Goal: Complete application form: Complete application form

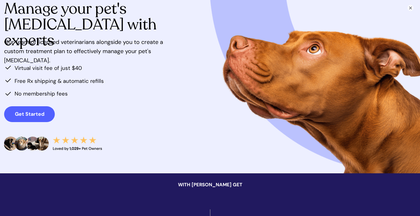
scroll to position [96, 0]
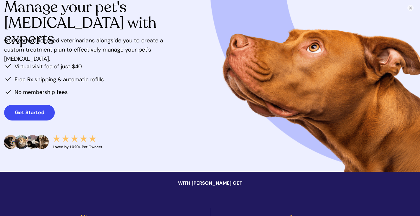
click at [36, 112] on strong "Get Started" at bounding box center [29, 112] width 29 height 7
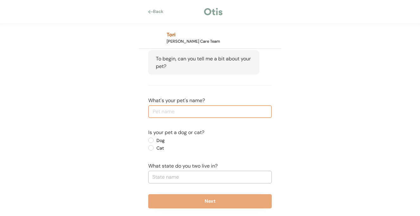
scroll to position [54, 0]
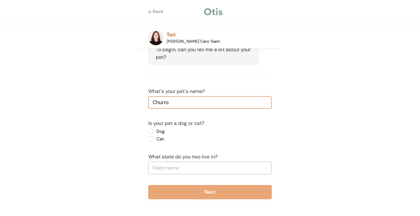
type input "Churro"
click at [155, 130] on label "Dog" at bounding box center [183, 131] width 57 height 4
click at [148, 130] on input "Dog" at bounding box center [146, 131] width 4 height 4
radio input "true"
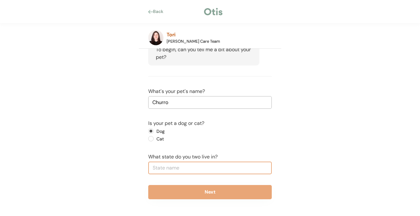
click at [175, 167] on input "text" at bounding box center [210, 168] width 124 height 13
type input "MI"
type input "MInnesota"
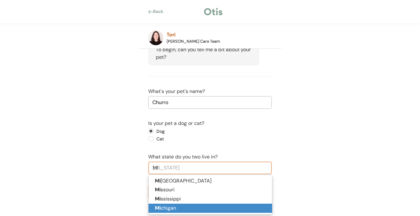
click at [194, 208] on p "Mi chigan" at bounding box center [211, 208] width 124 height 9
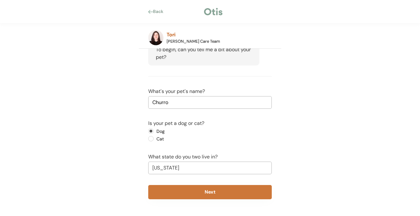
type input "Michigan"
click at [193, 197] on button "Next" at bounding box center [210, 192] width 124 height 14
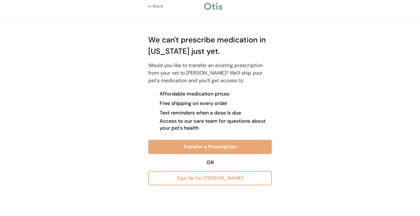
scroll to position [5, 0]
click at [157, 6] on div "Back" at bounding box center [160, 6] width 14 height 6
